Goal: Task Accomplishment & Management: Manage account settings

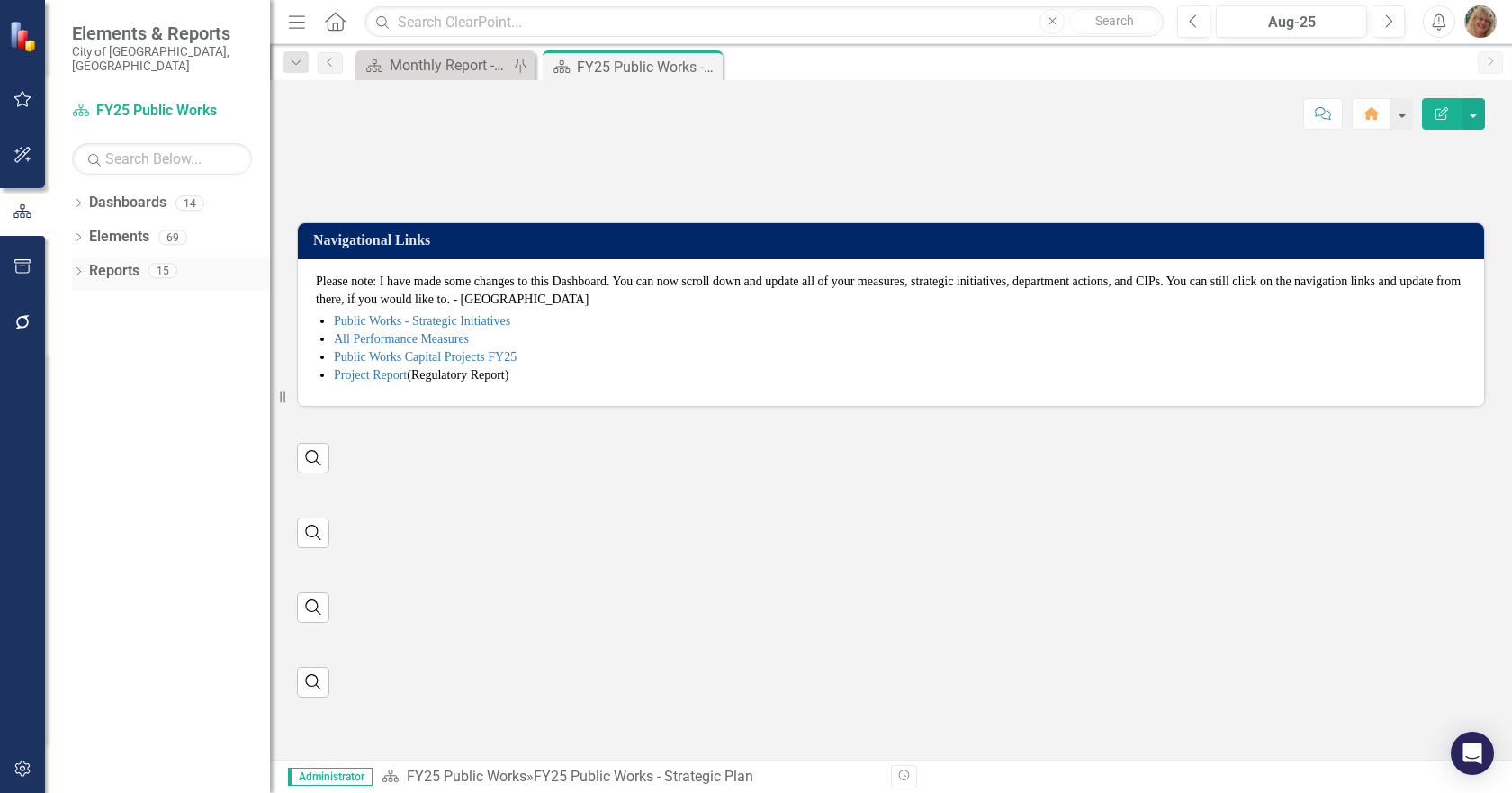
click at [82, 269] on icon "Dropdown" at bounding box center [79, 273] width 13 height 10
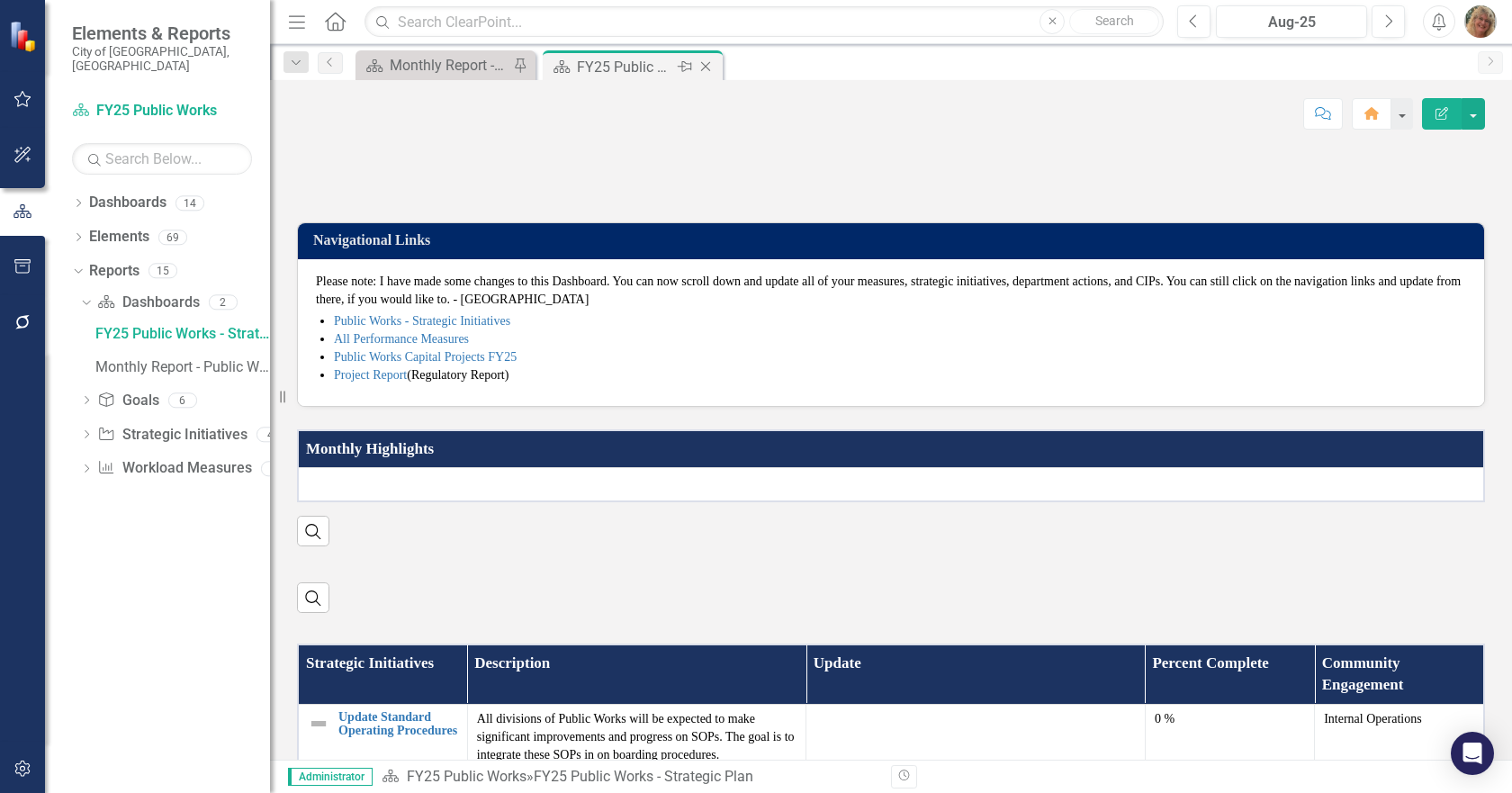
click at [705, 61] on icon "Close" at bounding box center [706, 67] width 18 height 15
click at [443, 65] on div "Monthly Report - Public Works" at bounding box center [449, 67] width 119 height 23
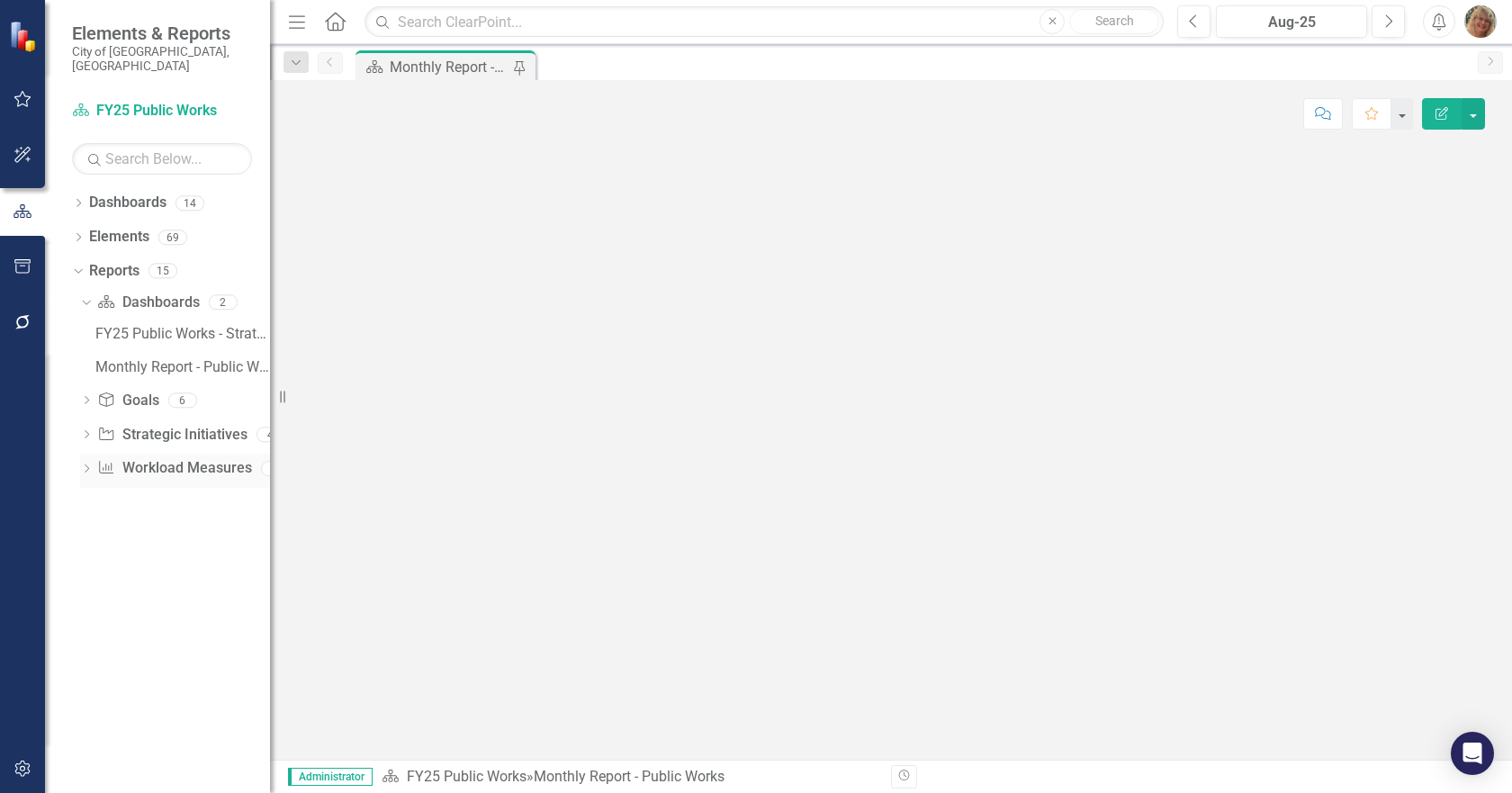
click at [157, 458] on link "Workload Measures Workload Measures" at bounding box center [174, 468] width 154 height 21
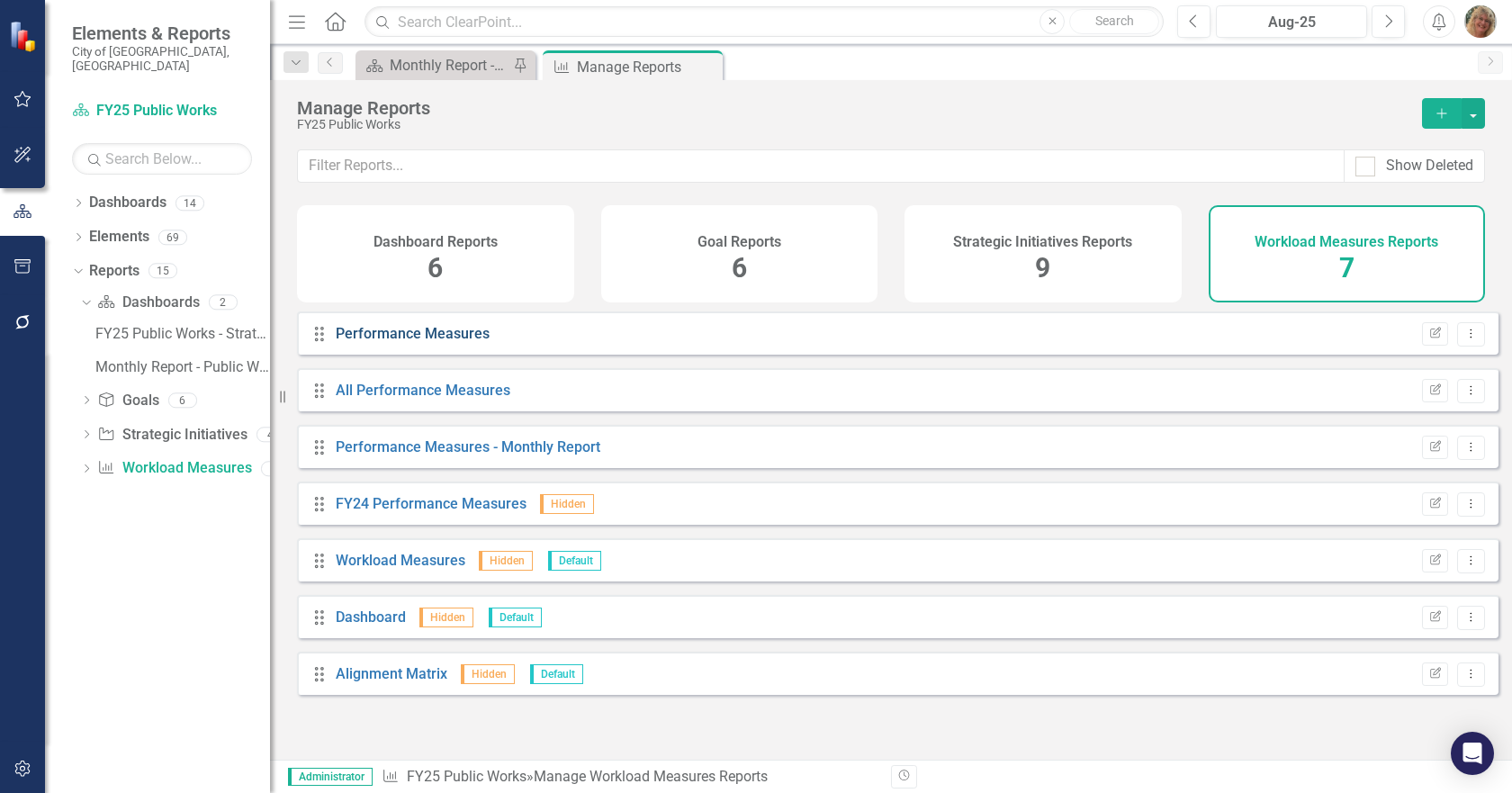
click at [375, 339] on link "Performance Measures" at bounding box center [412, 334] width 154 height 17
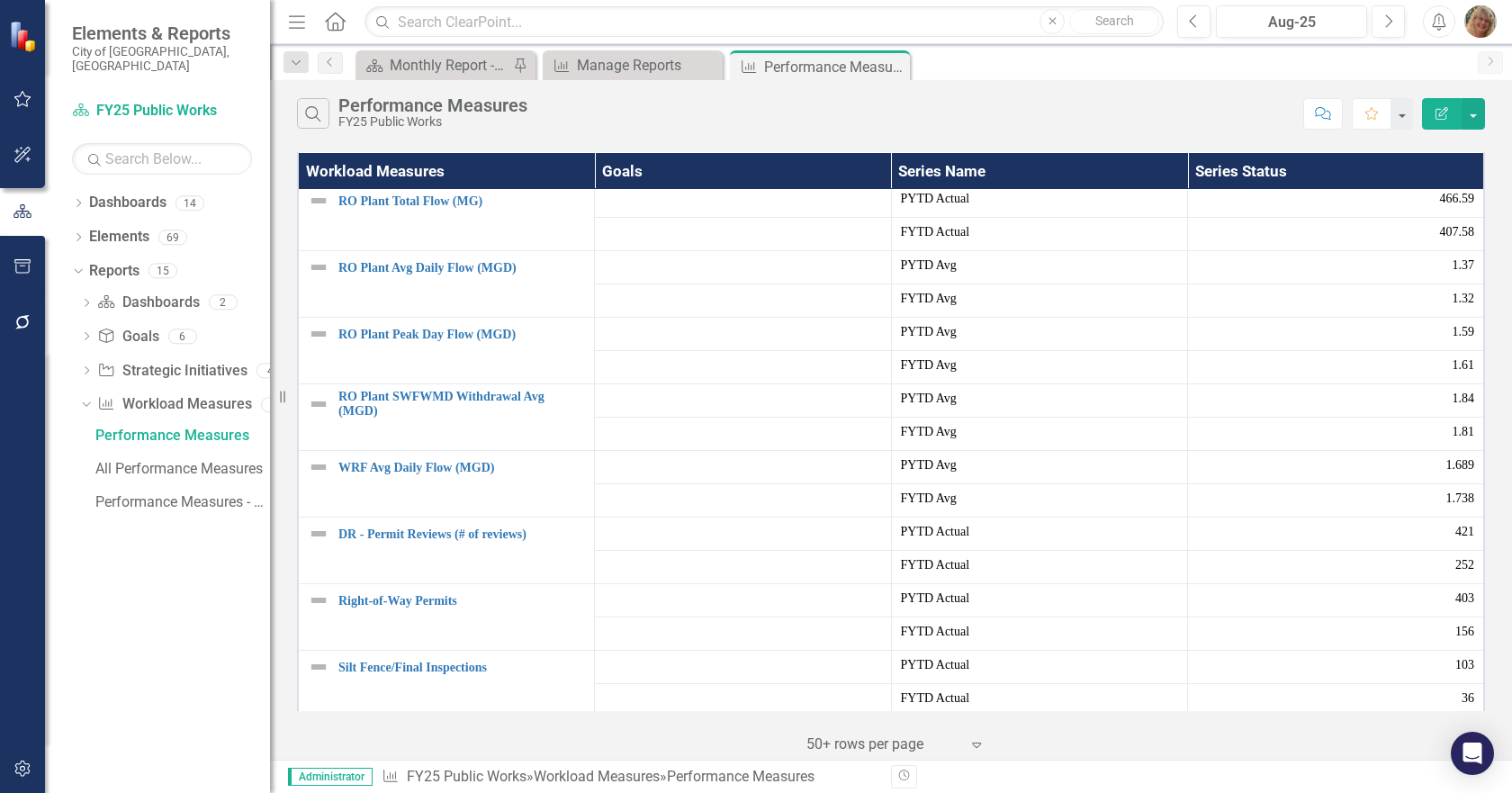
scroll to position [61, 0]
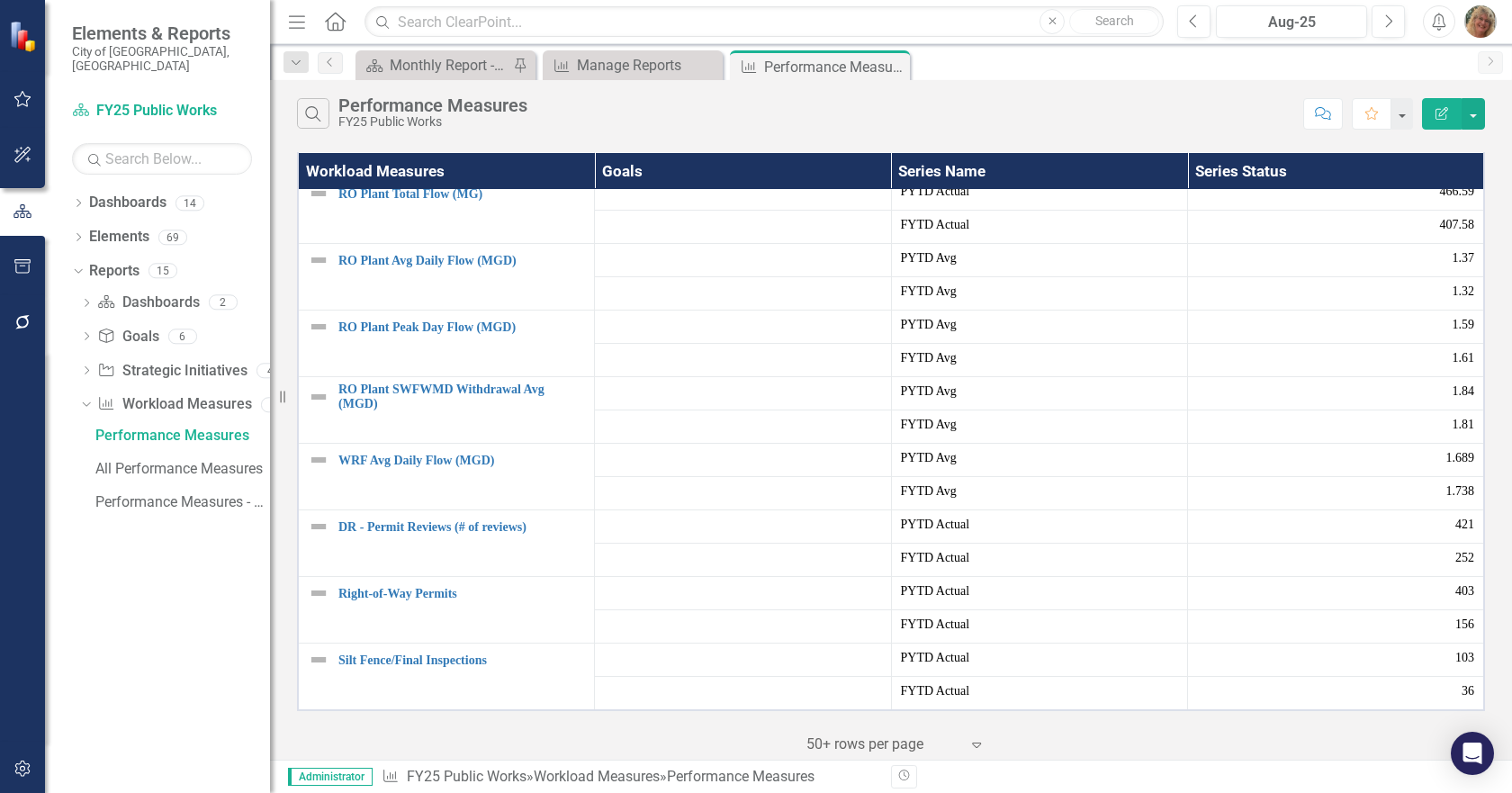
click at [976, 745] on icon "Expand" at bounding box center [977, 744] width 18 height 15
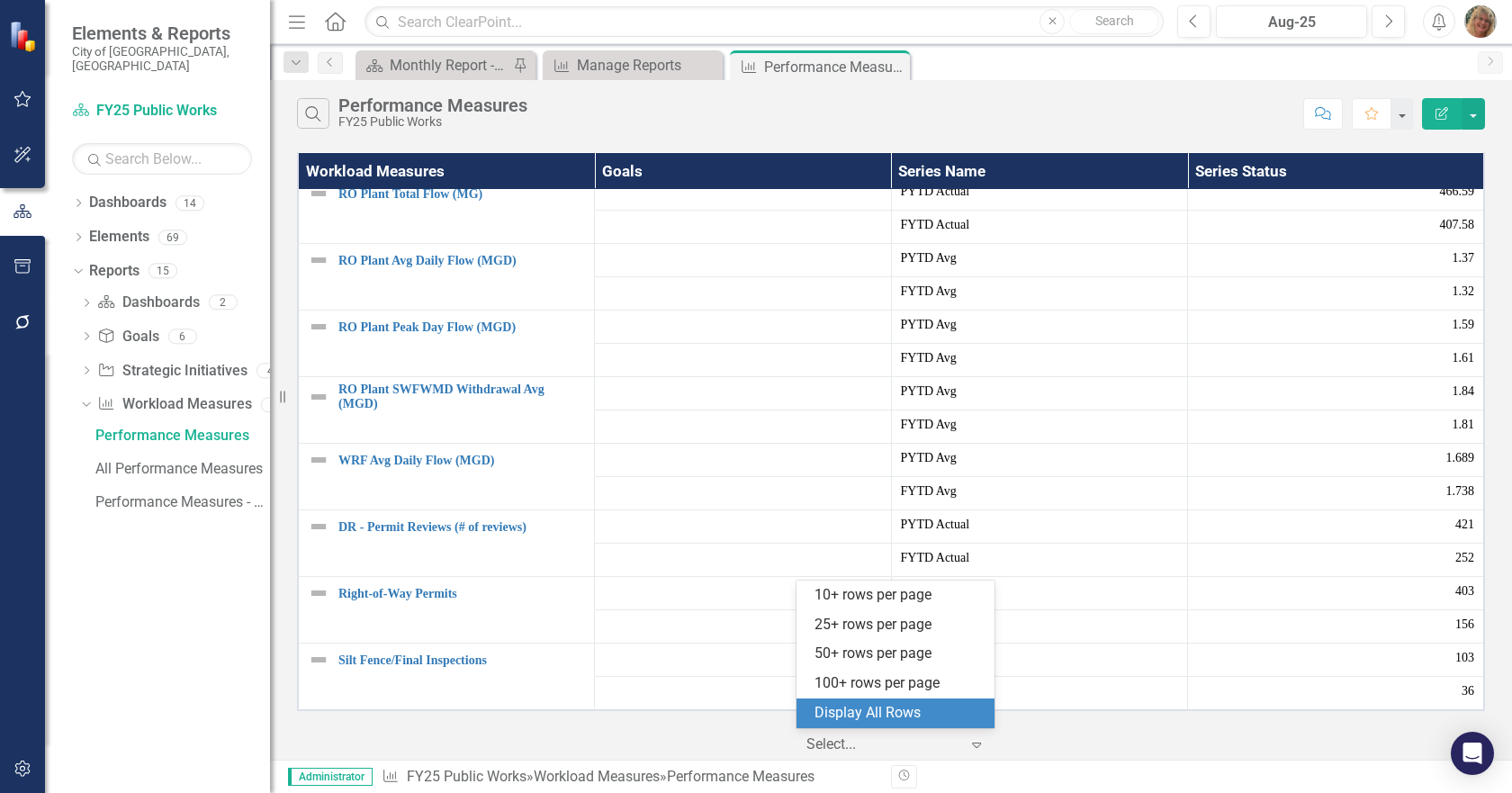
click at [851, 713] on div "Display All Rows" at bounding box center [899, 713] width 170 height 21
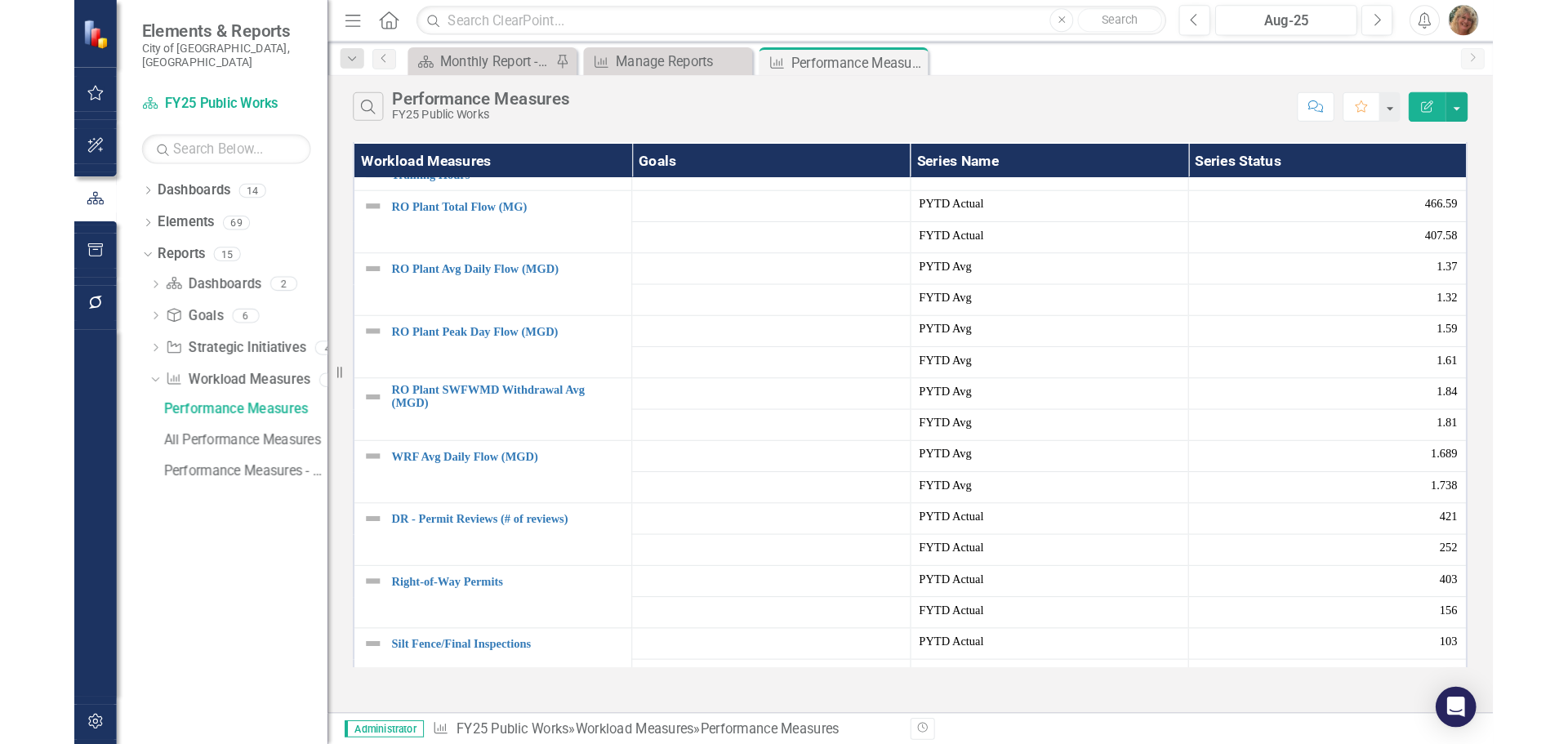
scroll to position [0, 0]
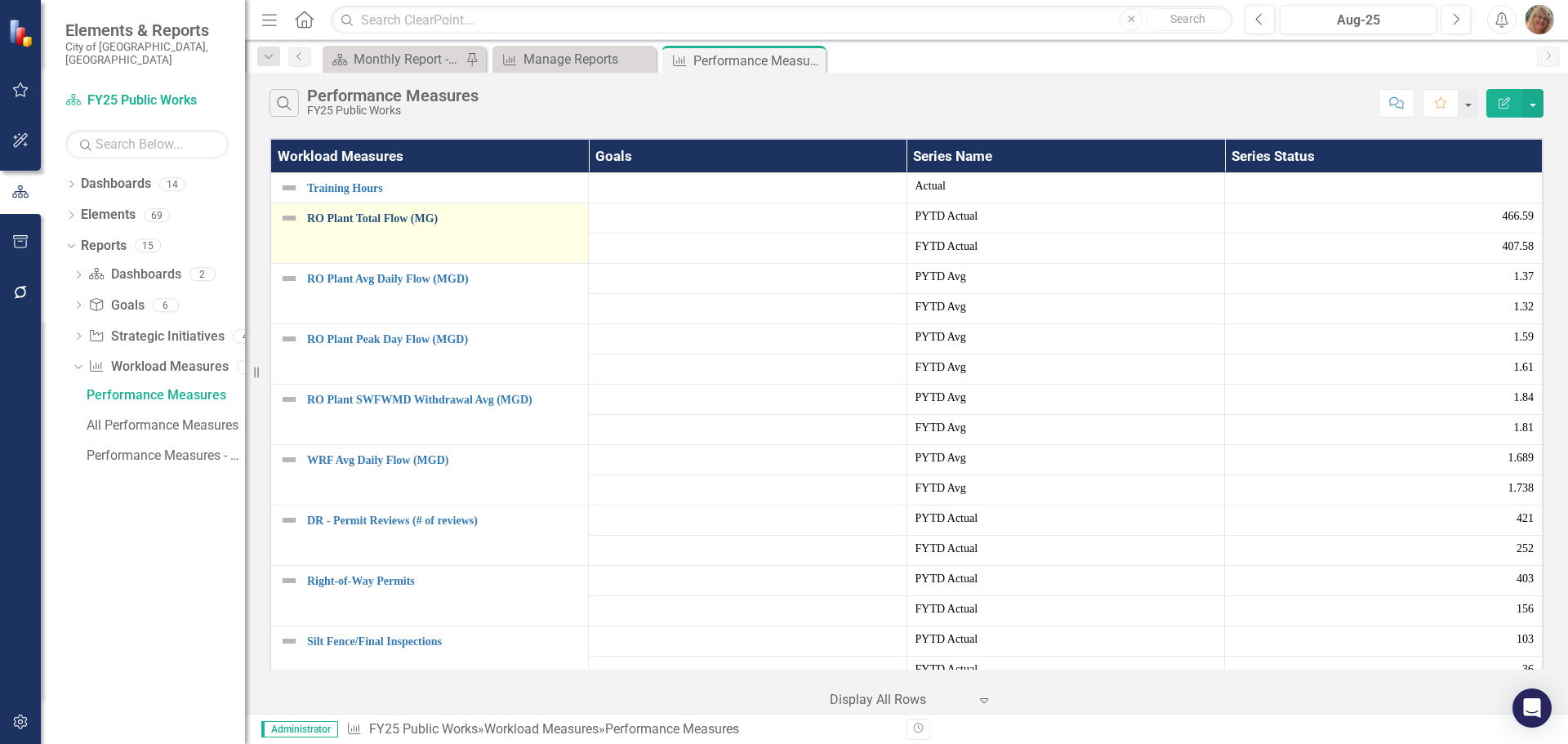
click at [326, 218] on link "RO Plant Total Flow (MG)" at bounding box center [443, 218] width 273 height 12
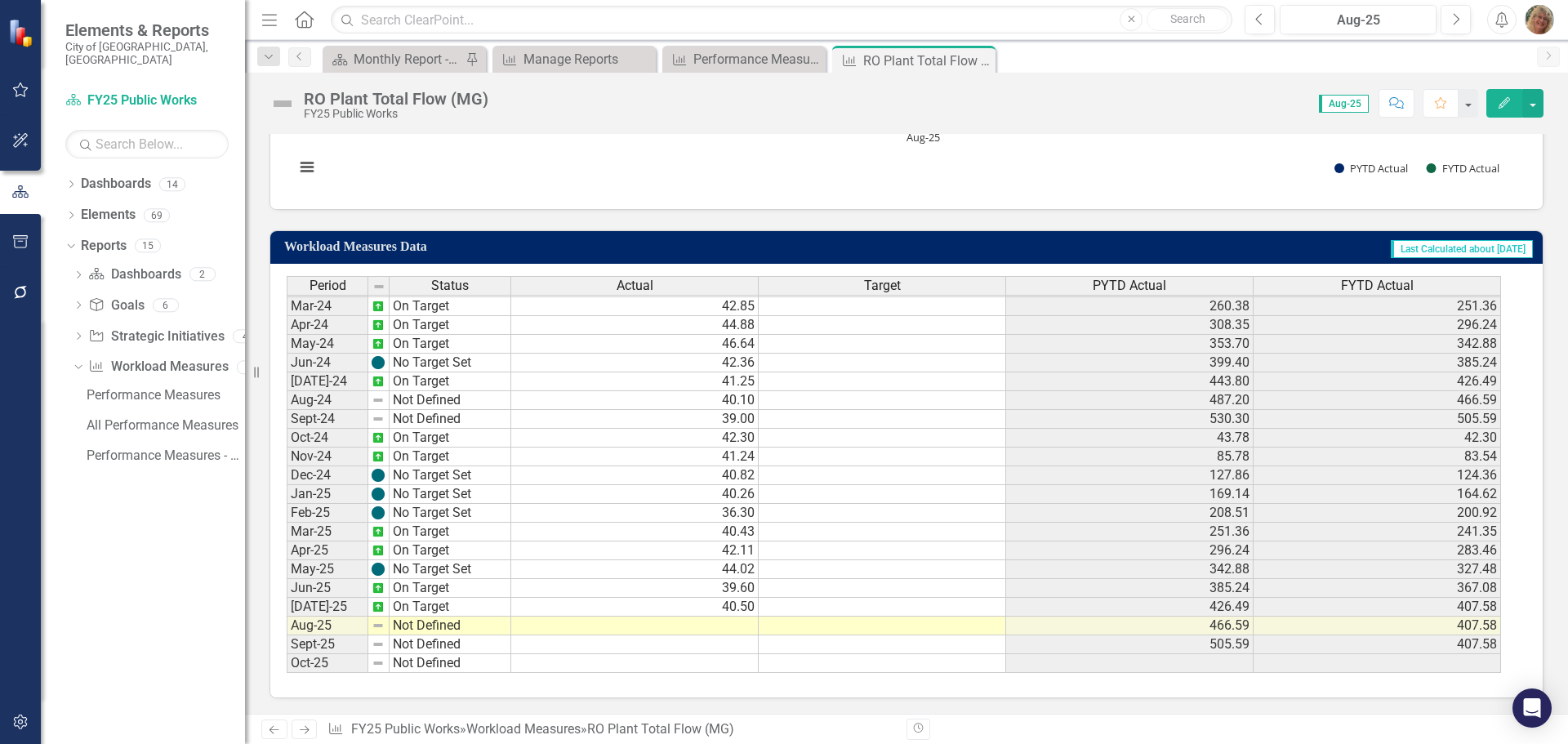
scroll to position [830, 0]
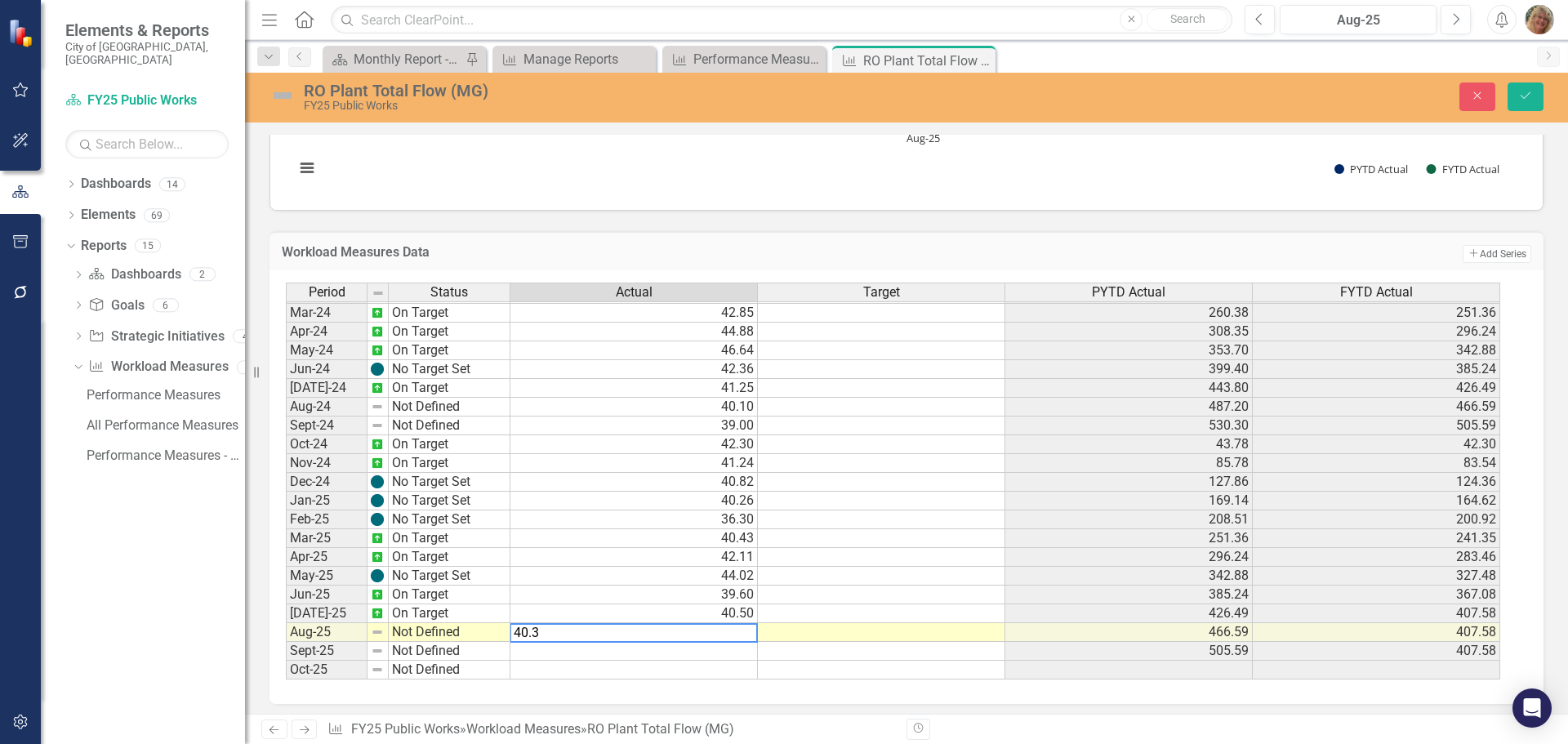
type textarea "40.39"
click at [1371, 91] on icon "Save" at bounding box center [1526, 96] width 15 height 12
